Goal: Check status: Check status

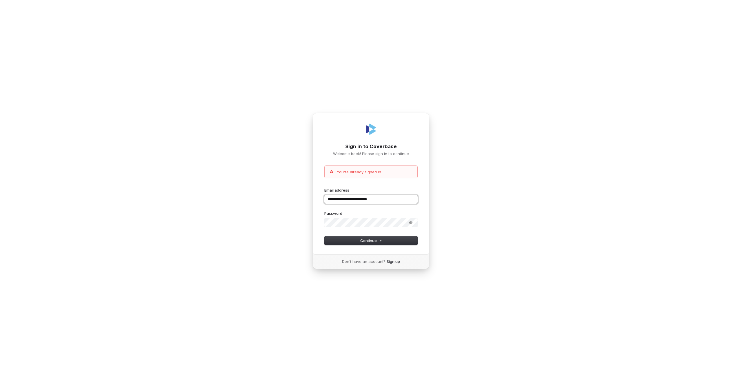
click at [351, 196] on input "**********" at bounding box center [371, 199] width 93 height 9
type input "**********"
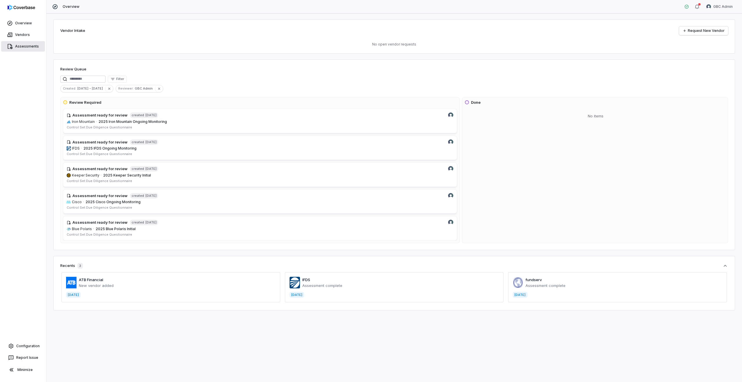
click at [16, 45] on link "Assessments" at bounding box center [23, 46] width 44 height 10
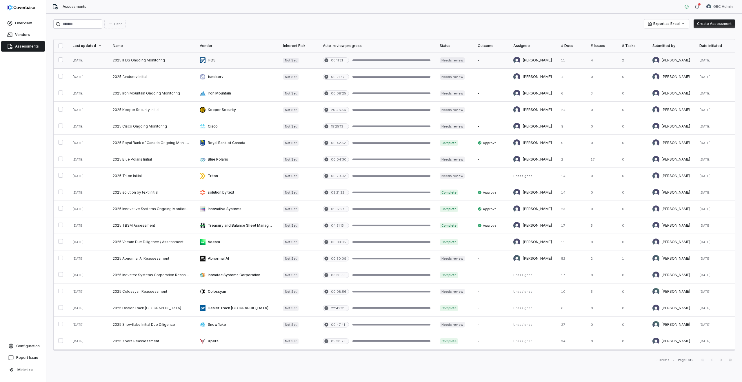
click at [148, 62] on link at bounding box center [151, 60] width 87 height 16
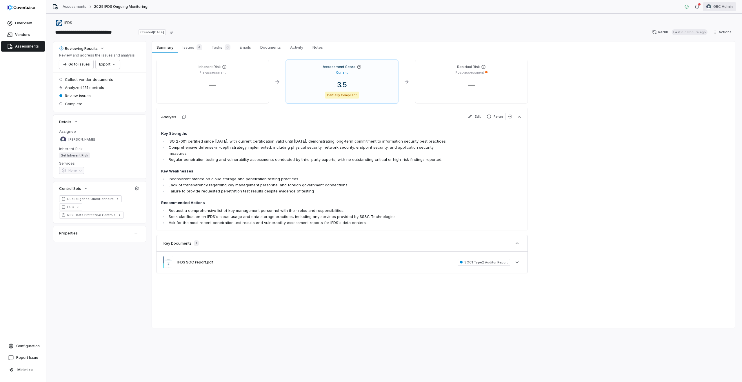
click at [733, 6] on html "**********" at bounding box center [371, 191] width 742 height 382
click at [701, 50] on div "Log out" at bounding box center [712, 53] width 44 height 9
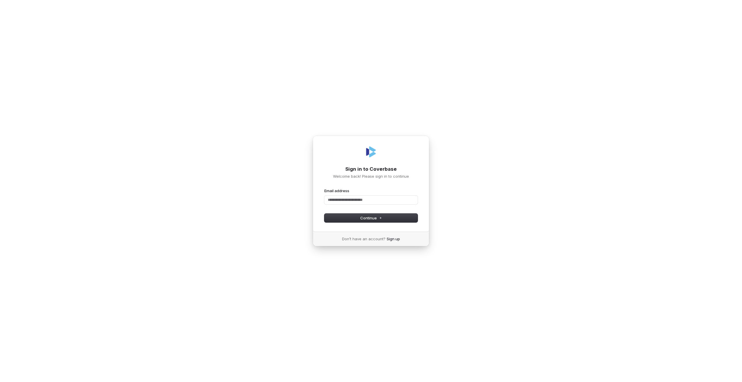
click at [336, 205] on form "Email address Password Continue" at bounding box center [371, 205] width 93 height 34
click at [334, 204] on input "Email address" at bounding box center [371, 200] width 93 height 9
type input "**"
click at [0, 382] on com-1password-button at bounding box center [0, 382] width 0 height 0
type input "**********"
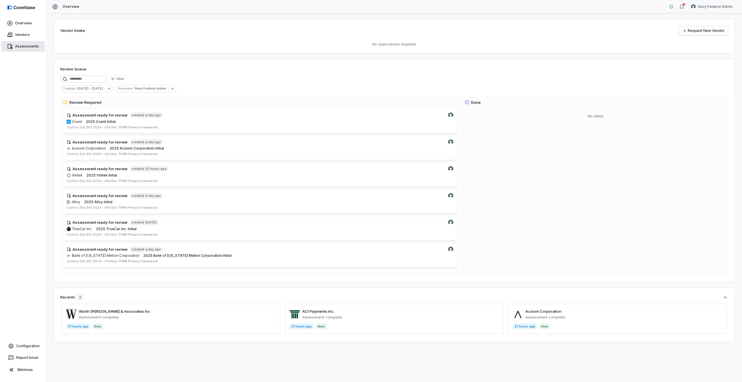
click at [23, 45] on link "Assessments" at bounding box center [23, 46] width 44 height 10
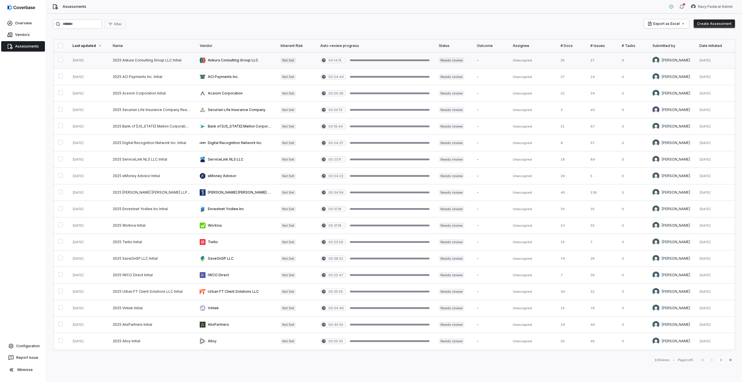
click at [241, 60] on link at bounding box center [235, 60] width 81 height 16
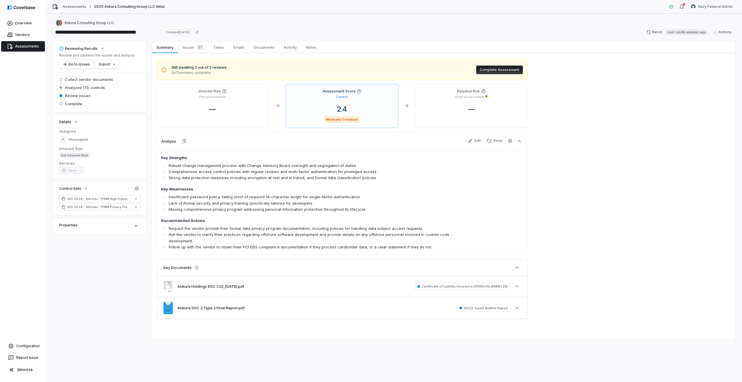
click at [29, 50] on link "Assessments" at bounding box center [23, 46] width 44 height 10
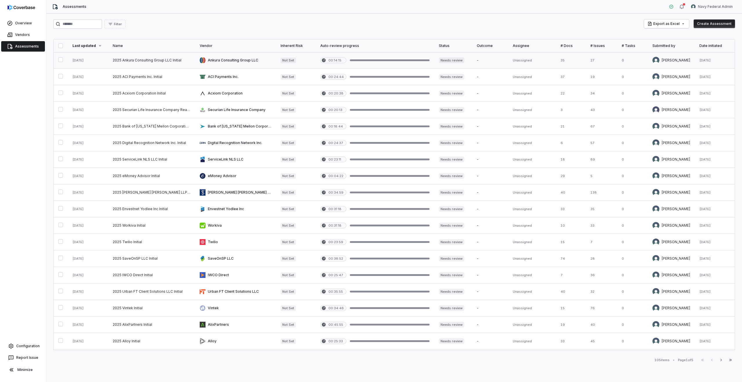
click at [244, 61] on link at bounding box center [235, 60] width 81 height 16
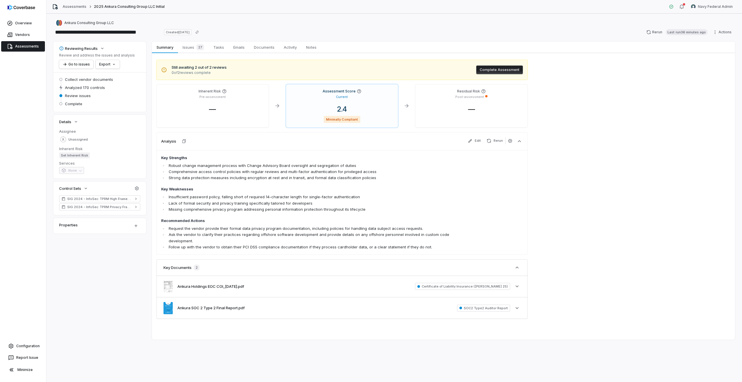
click at [28, 47] on link "Assessments" at bounding box center [23, 46] width 44 height 10
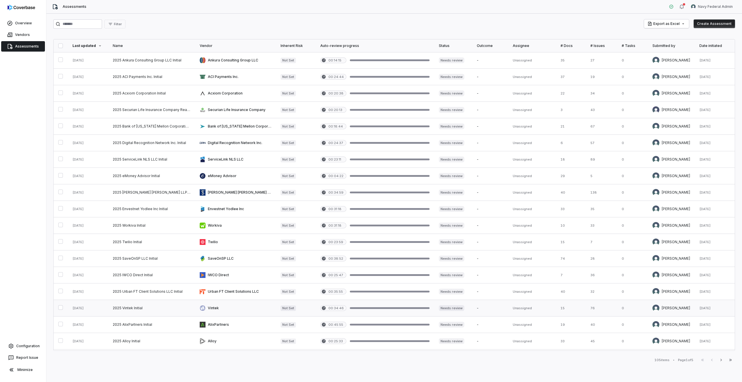
scroll to position [115, 0]
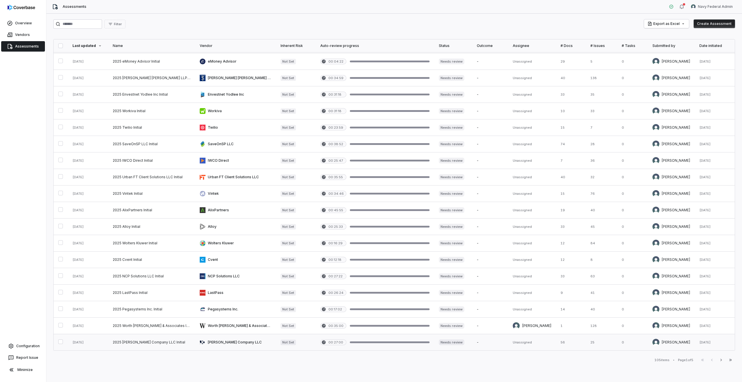
click at [217, 340] on link at bounding box center [235, 342] width 81 height 16
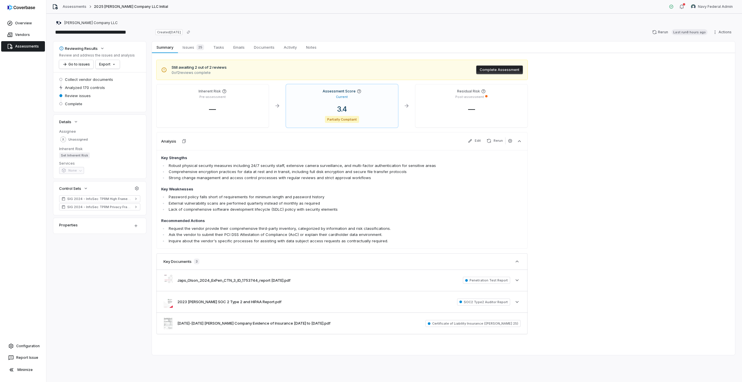
click at [35, 46] on link "Assessments" at bounding box center [23, 46] width 44 height 10
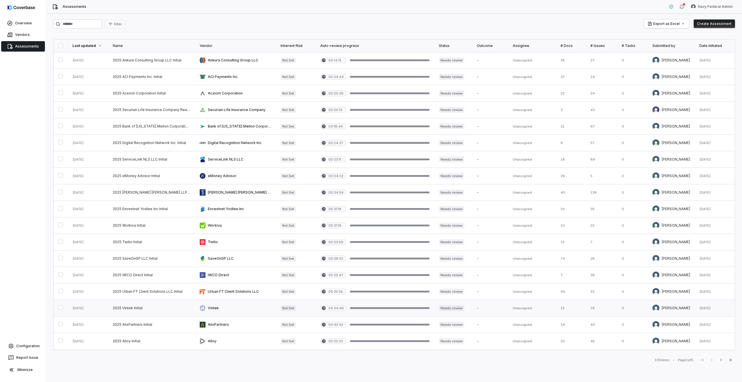
click at [379, 307] on link at bounding box center [375, 308] width 119 height 16
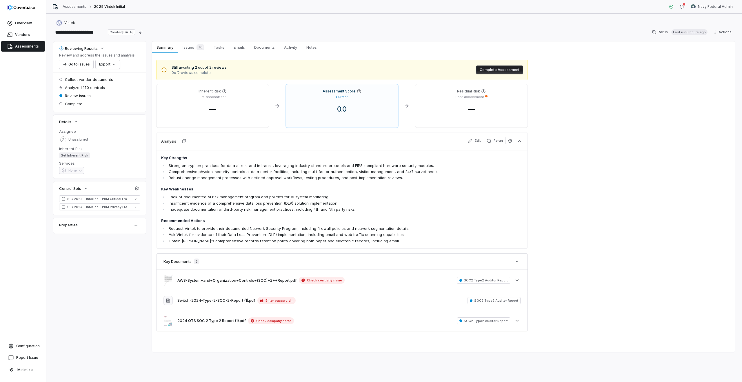
click at [23, 46] on link "Assessments" at bounding box center [23, 46] width 44 height 10
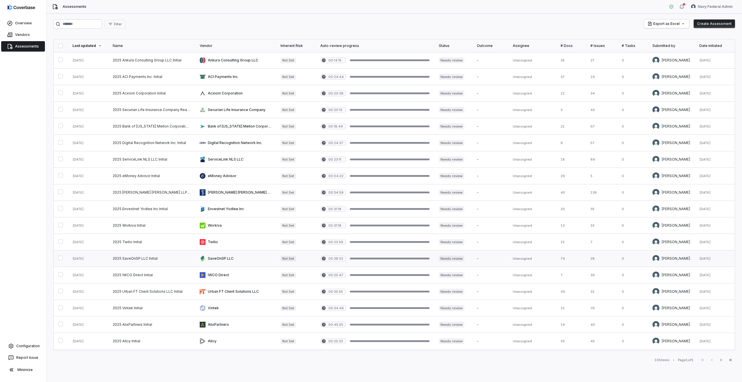
click at [252, 260] on link at bounding box center [235, 259] width 81 height 16
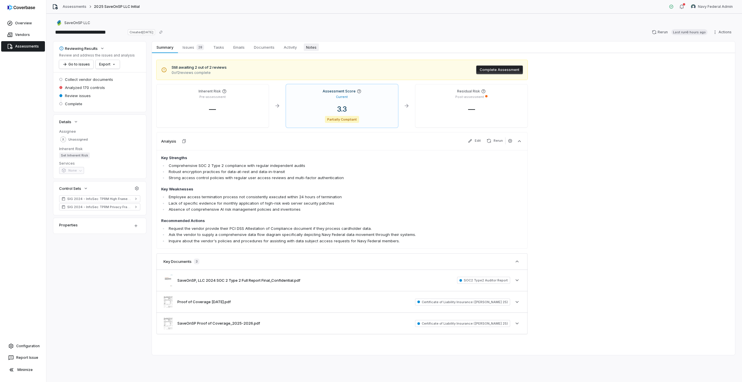
click at [314, 46] on span "Notes" at bounding box center [311, 48] width 15 height 8
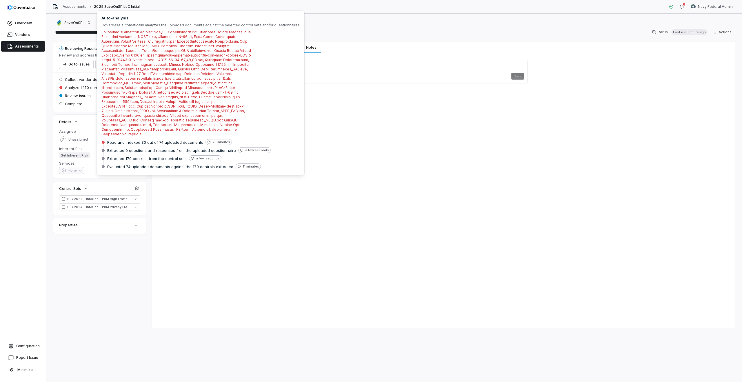
click at [377, 89] on div "Save" at bounding box center [444, 71] width 584 height 37
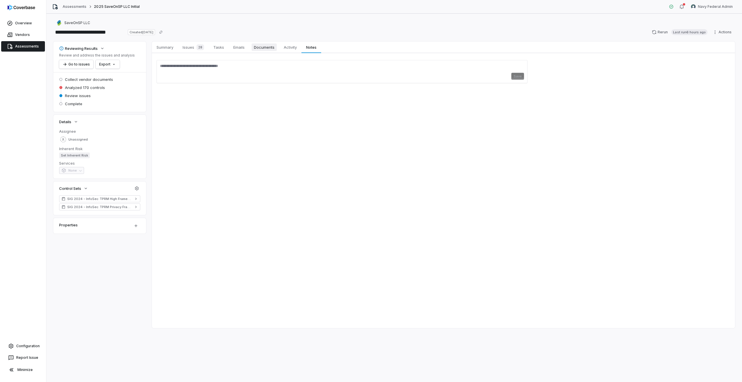
click at [258, 48] on span "Documents" at bounding box center [264, 48] width 25 height 8
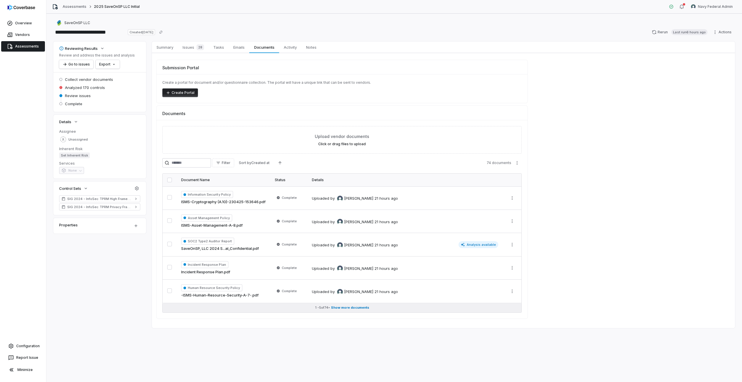
click at [340, 310] on span "Show more documents" at bounding box center [350, 308] width 38 height 4
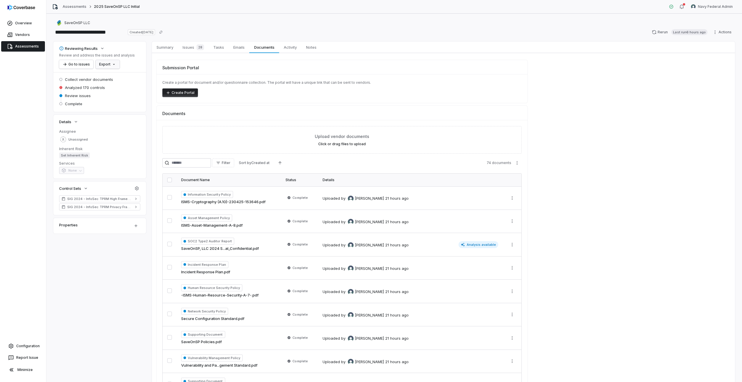
click at [106, 68] on html "**********" at bounding box center [371, 191] width 742 height 382
click at [119, 52] on html "**********" at bounding box center [371, 191] width 742 height 382
click at [290, 47] on span "Activity" at bounding box center [291, 48] width 18 height 8
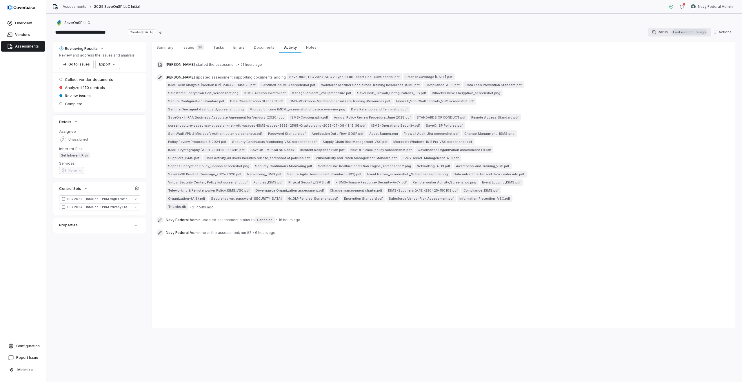
click at [659, 31] on button "Rerun Last run 6 hours ago" at bounding box center [680, 32] width 63 height 9
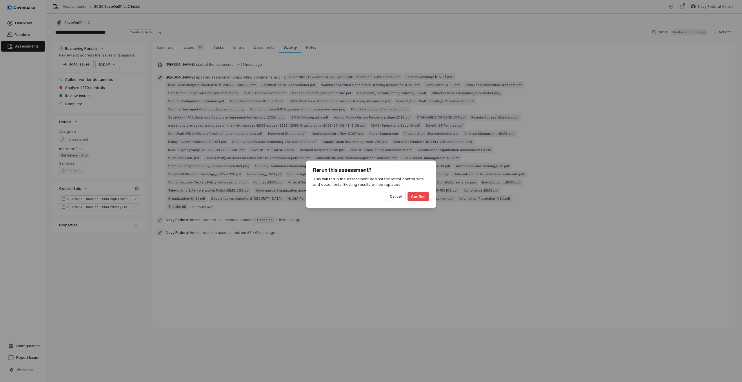
click at [420, 195] on button "Confirm" at bounding box center [418, 196] width 21 height 9
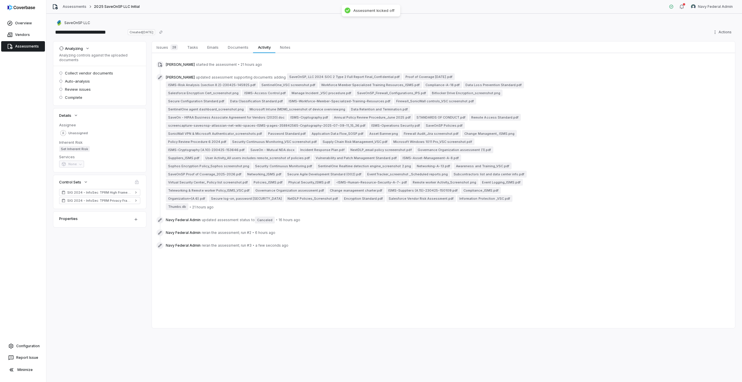
click at [32, 48] on link "Assessments" at bounding box center [23, 46] width 44 height 10
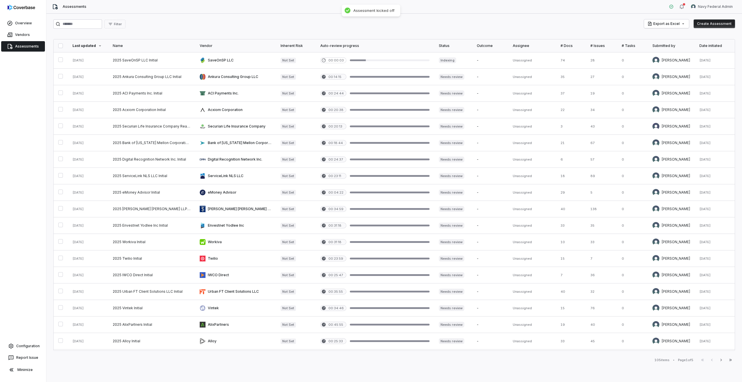
scroll to position [115, 0]
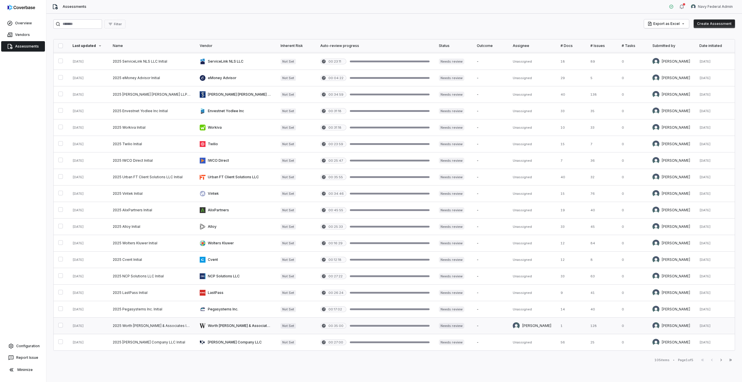
click at [219, 325] on link at bounding box center [235, 326] width 81 height 16
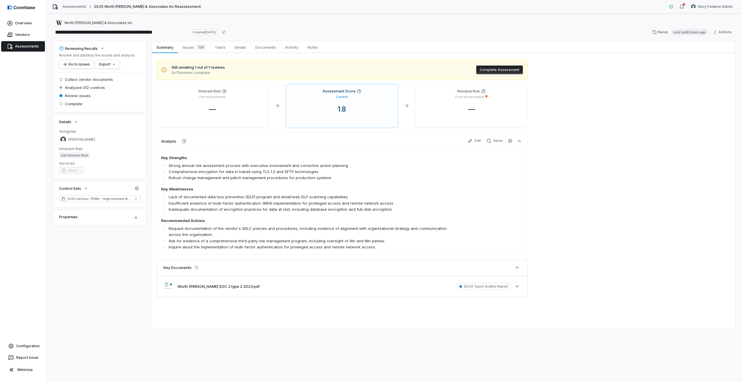
click at [23, 50] on link "Assessments" at bounding box center [23, 46] width 44 height 10
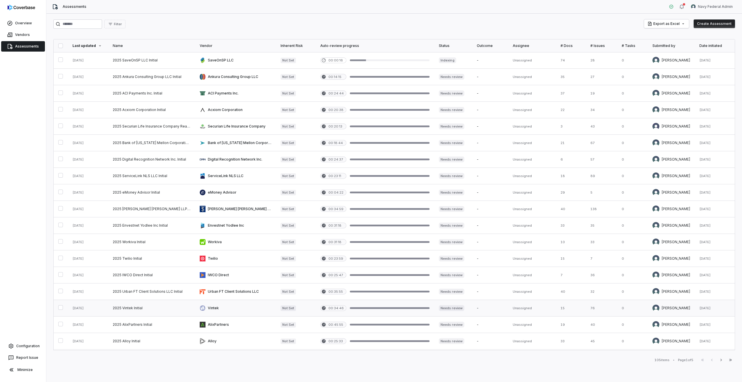
click at [192, 306] on link at bounding box center [151, 308] width 87 height 16
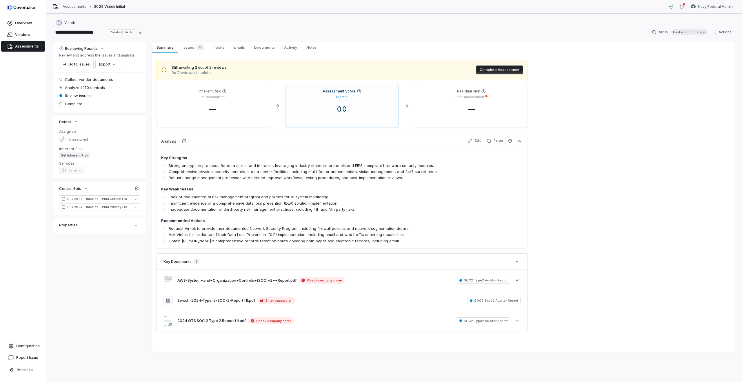
click at [33, 50] on link "Assessments" at bounding box center [23, 46] width 44 height 10
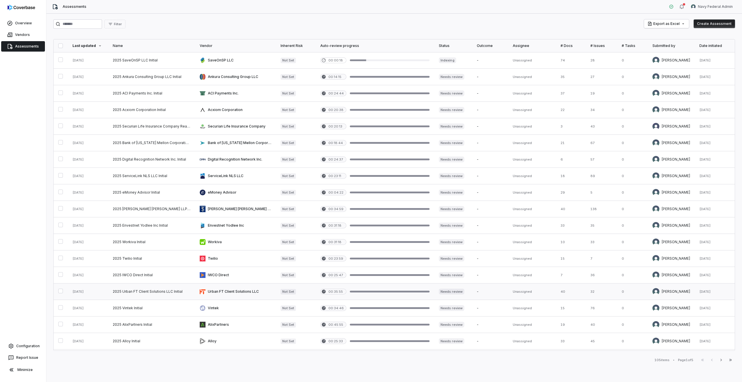
click at [161, 286] on link at bounding box center [151, 292] width 87 height 16
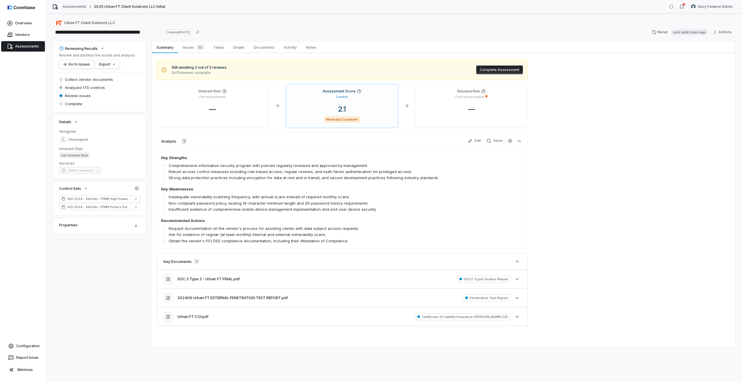
click at [17, 46] on link "Assessments" at bounding box center [23, 46] width 44 height 10
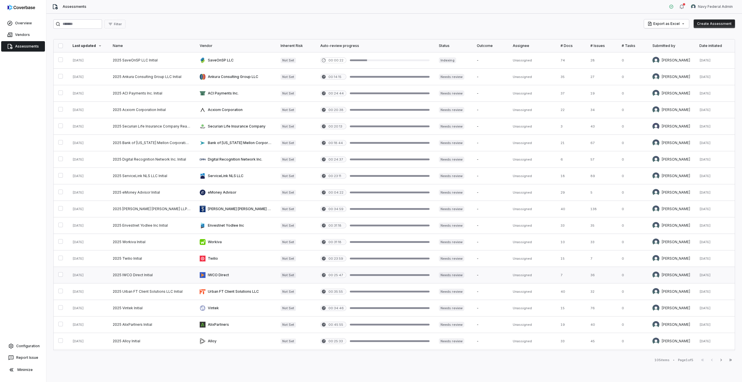
click at [172, 274] on link at bounding box center [151, 275] width 87 height 16
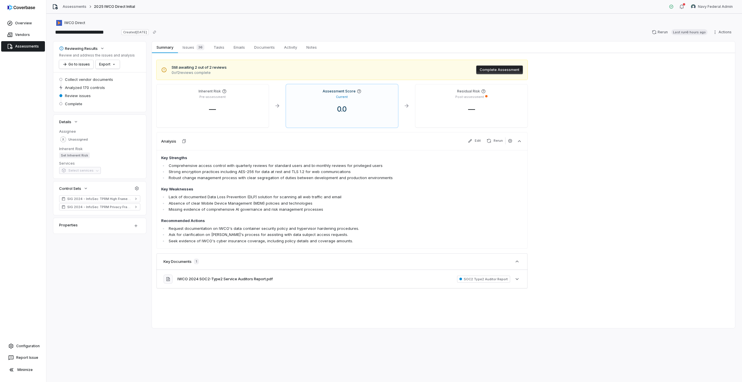
click at [25, 44] on link "Assessments" at bounding box center [23, 46] width 44 height 10
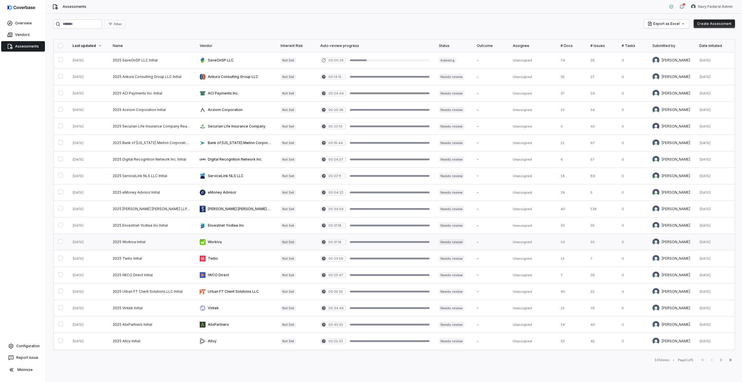
click at [155, 238] on link at bounding box center [151, 242] width 87 height 16
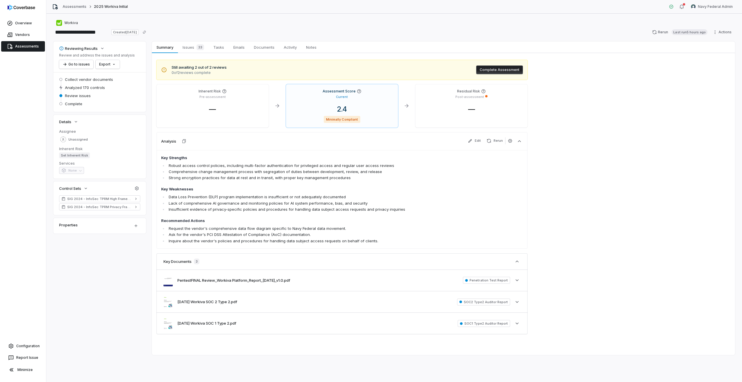
click at [32, 45] on link "Assessments" at bounding box center [23, 46] width 44 height 10
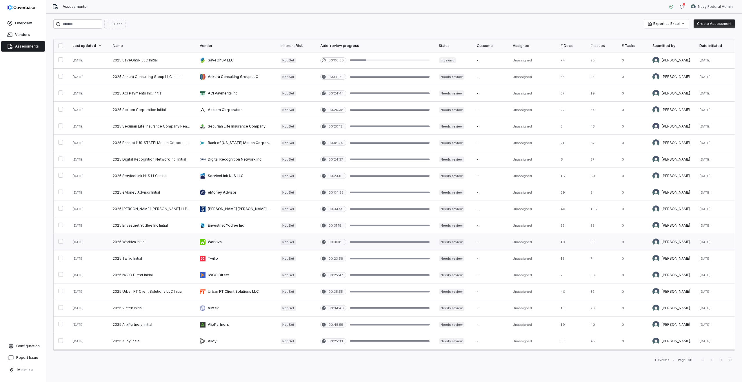
click at [155, 235] on link at bounding box center [151, 242] width 87 height 16
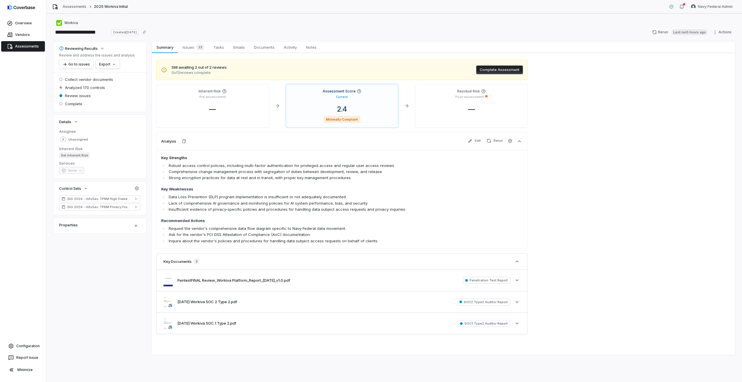
click at [24, 43] on link "Assessments" at bounding box center [23, 46] width 44 height 10
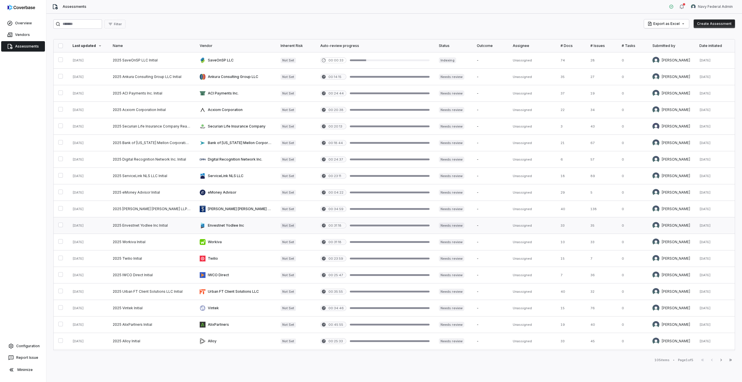
click at [148, 229] on link at bounding box center [151, 226] width 87 height 16
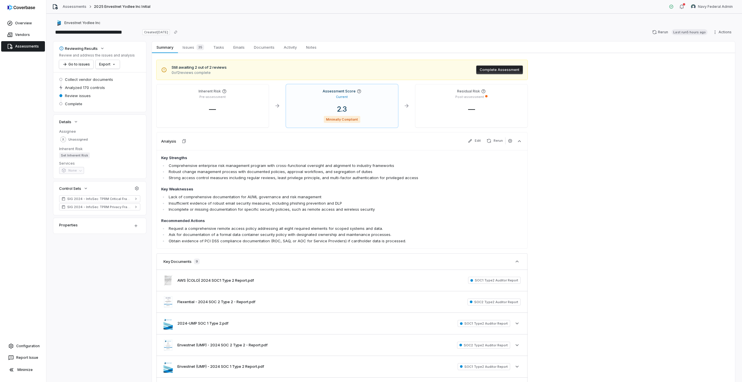
click at [29, 45] on link "Assessments" at bounding box center [23, 46] width 44 height 10
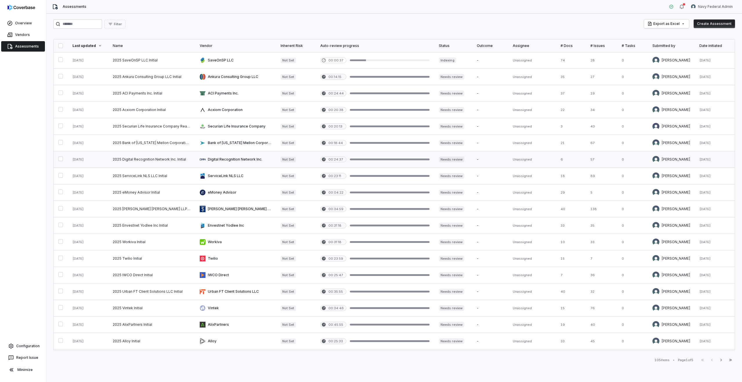
click at [146, 158] on link at bounding box center [151, 159] width 87 height 16
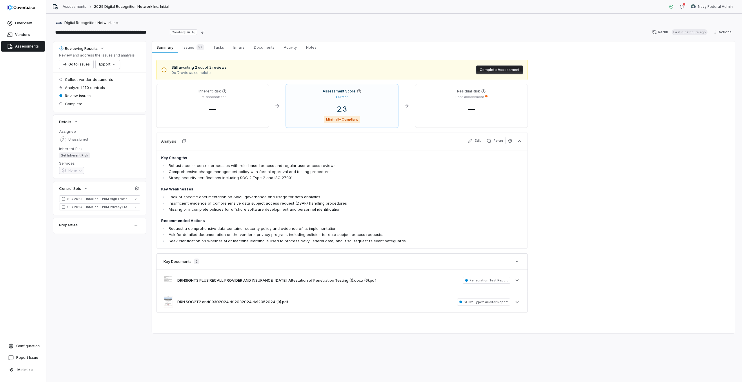
click at [22, 44] on link "Assessments" at bounding box center [23, 46] width 44 height 10
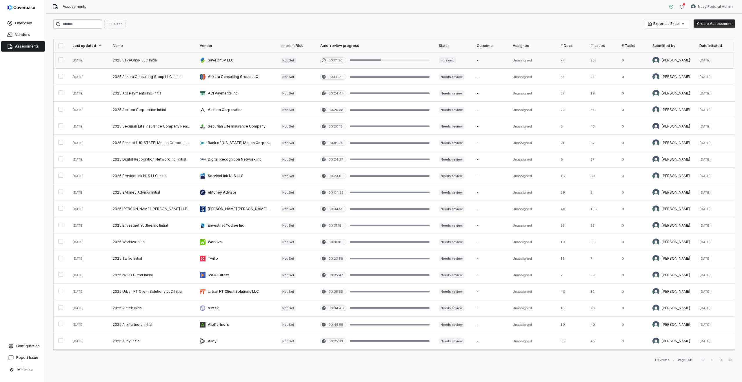
click at [148, 61] on link at bounding box center [151, 60] width 87 height 16
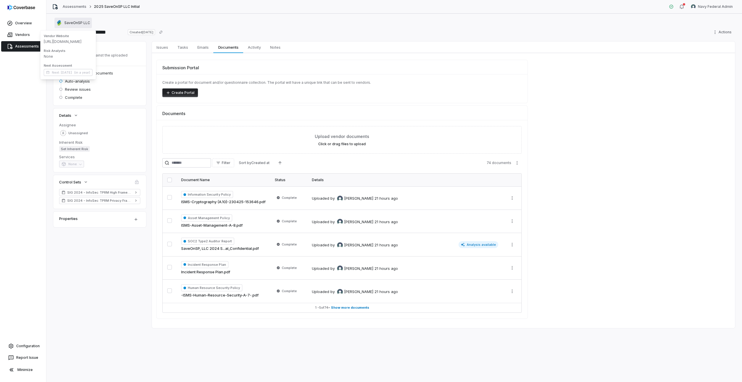
click at [76, 23] on span "SaveOnSP LLC" at bounding box center [77, 23] width 26 height 5
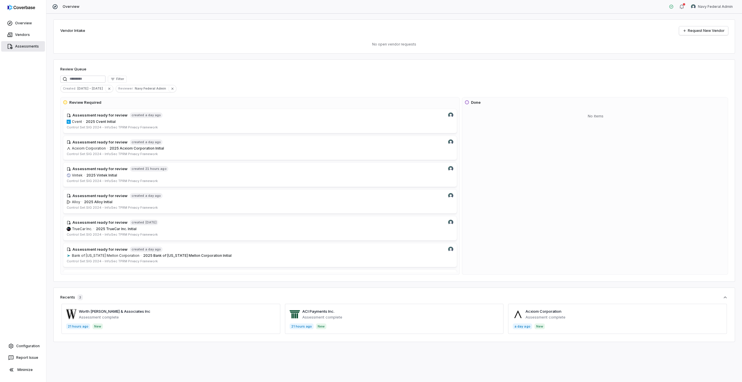
click at [17, 48] on link "Assessments" at bounding box center [23, 46] width 44 height 10
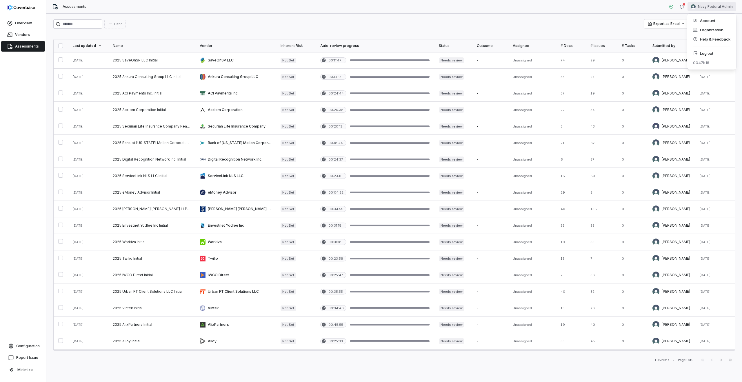
click at [723, 7] on html "Overview Vendors Assessments Configuration Report Issue Minimize Assessments Na…" at bounding box center [371, 191] width 742 height 382
click at [711, 54] on div "Log out" at bounding box center [712, 53] width 44 height 9
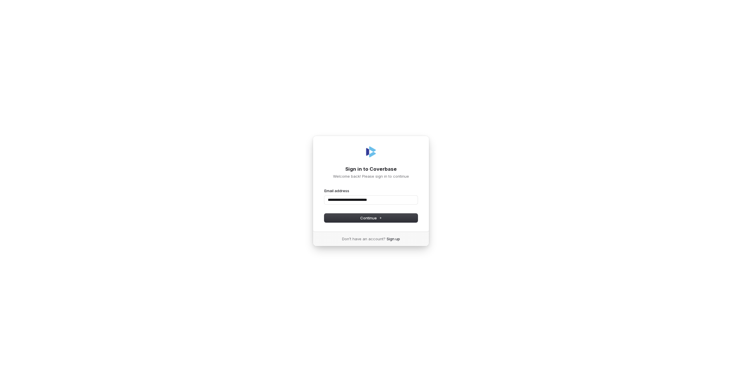
type input "**********"
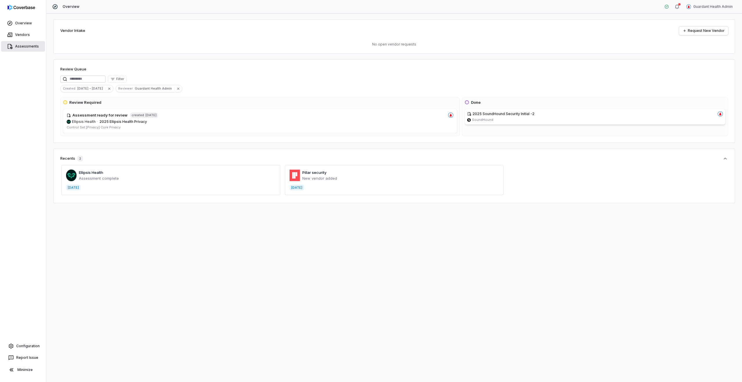
click at [18, 44] on link "Assessments" at bounding box center [23, 46] width 44 height 10
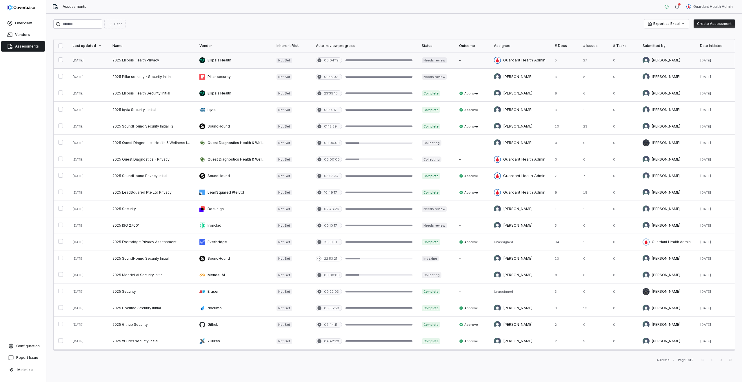
click at [255, 63] on link at bounding box center [233, 60] width 77 height 16
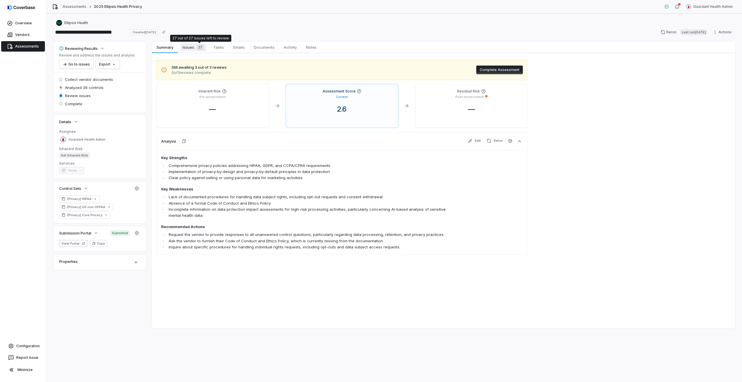
click at [195, 46] on div "27" at bounding box center [199, 47] width 10 height 6
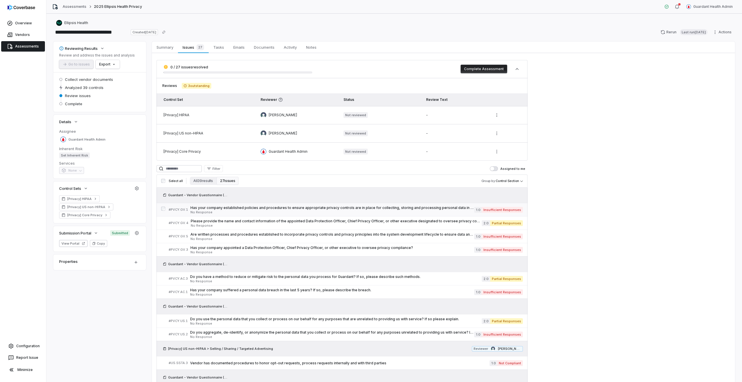
click at [224, 209] on span "Has your company established policies and procedures to ensure appropriate priv…" at bounding box center [333, 208] width 284 height 5
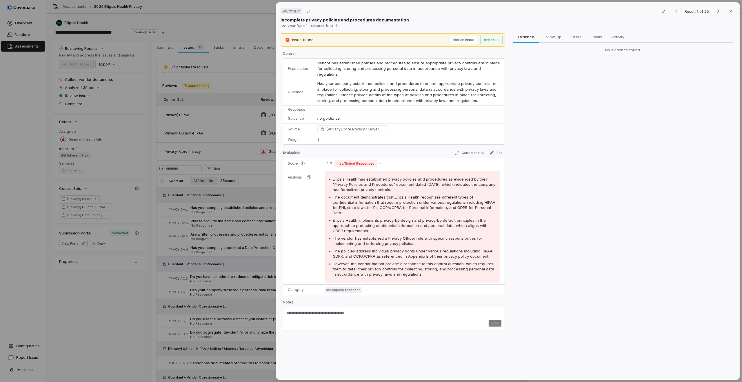
click at [247, 222] on div "# PVCY.GV.1 Result 1 of 25 Close Incomplete privacy policies and procedures doc…" at bounding box center [371, 191] width 742 height 382
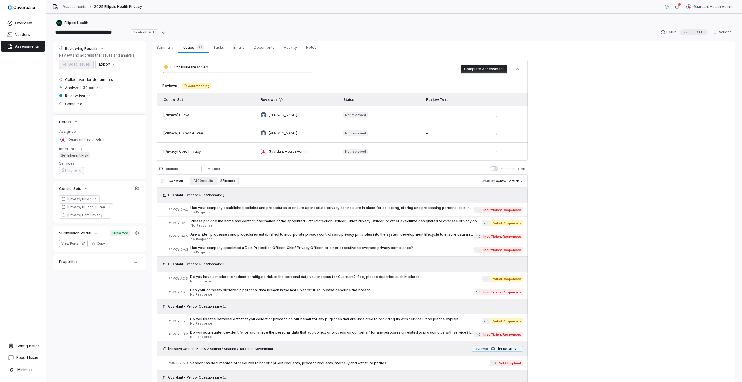
click at [227, 232] on span "Are written processes and procedures established to incorporate privacy control…" at bounding box center [333, 234] width 284 height 5
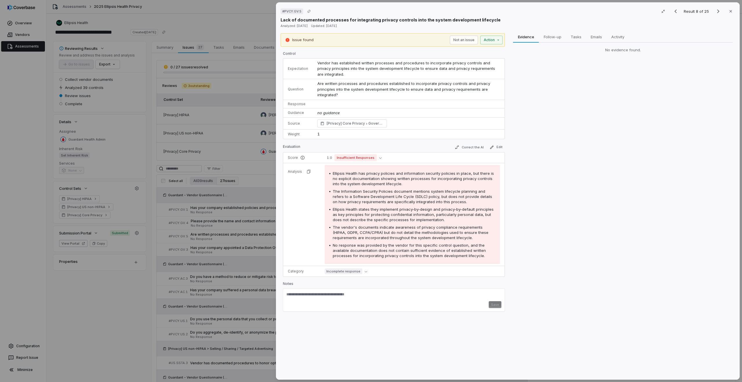
click at [223, 281] on div "# PVCY.GV.5 Result 8 of 25 Close Lack of documented processes for integrating p…" at bounding box center [371, 191] width 742 height 382
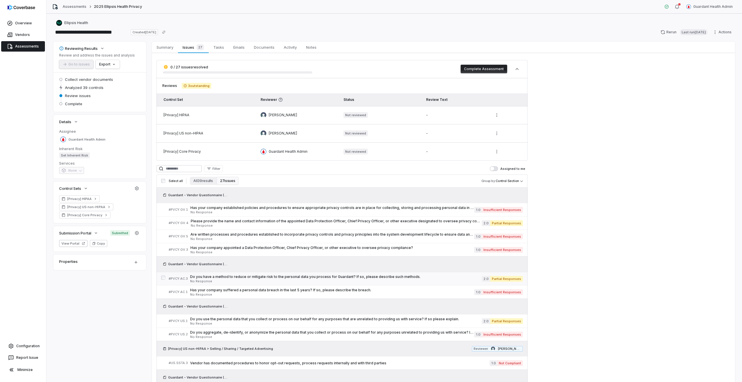
click at [241, 279] on div "Do you have a method to reduce or mitigate risk to the personal data you proces…" at bounding box center [336, 279] width 292 height 8
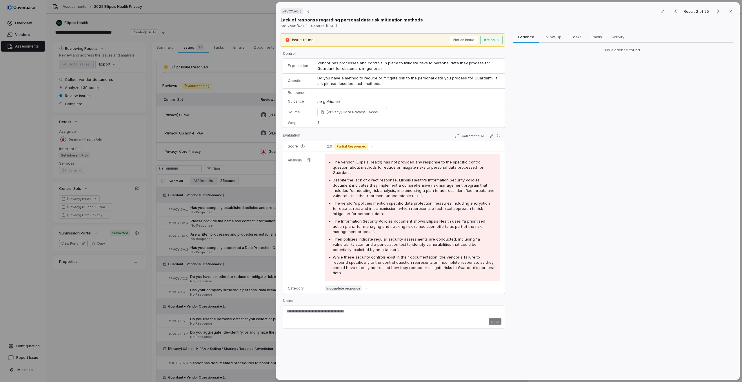
click at [209, 291] on div "# PVCY.AC.3 Result 2 of 25 Close Lack of response regarding personal data risk …" at bounding box center [371, 191] width 742 height 382
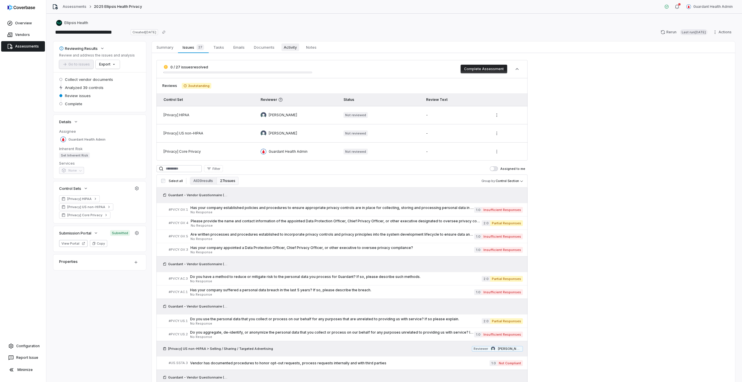
click at [299, 49] on span "Activity" at bounding box center [291, 48] width 18 height 8
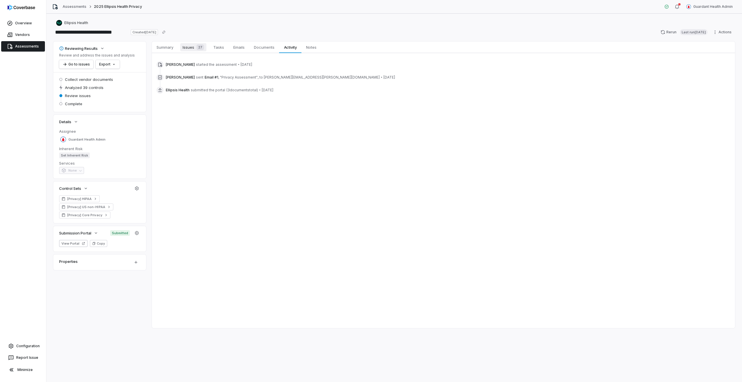
click at [192, 48] on span "Issues 27" at bounding box center [193, 47] width 26 height 8
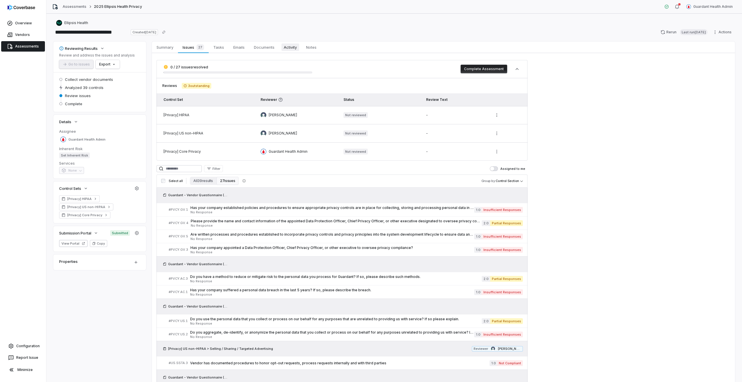
click at [298, 49] on span "Activity" at bounding box center [291, 48] width 18 height 8
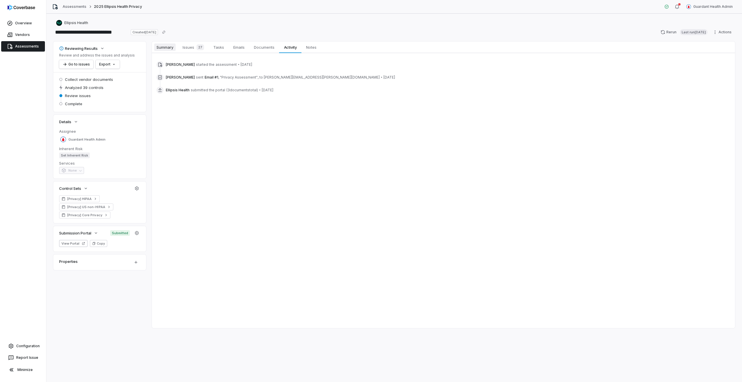
click at [168, 51] on link "Summary Summary" at bounding box center [165, 47] width 26 height 12
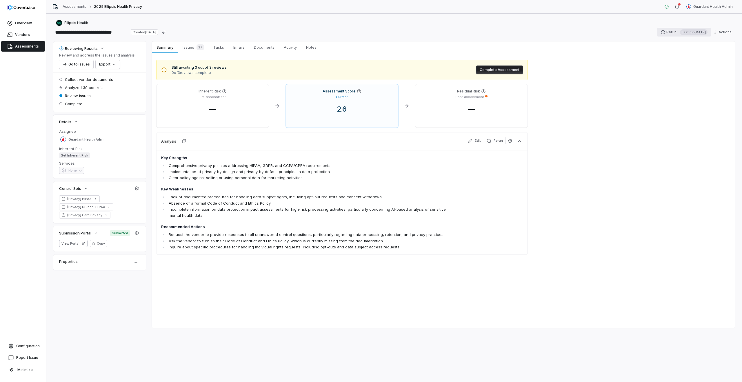
click at [663, 32] on button "Rerun Last run [DATE]" at bounding box center [685, 32] width 54 height 9
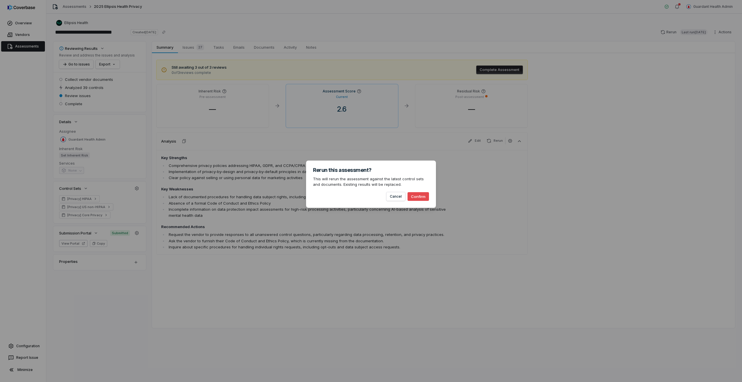
click at [419, 196] on button "Confirm" at bounding box center [418, 196] width 21 height 9
